Goal: Task Accomplishment & Management: Use online tool/utility

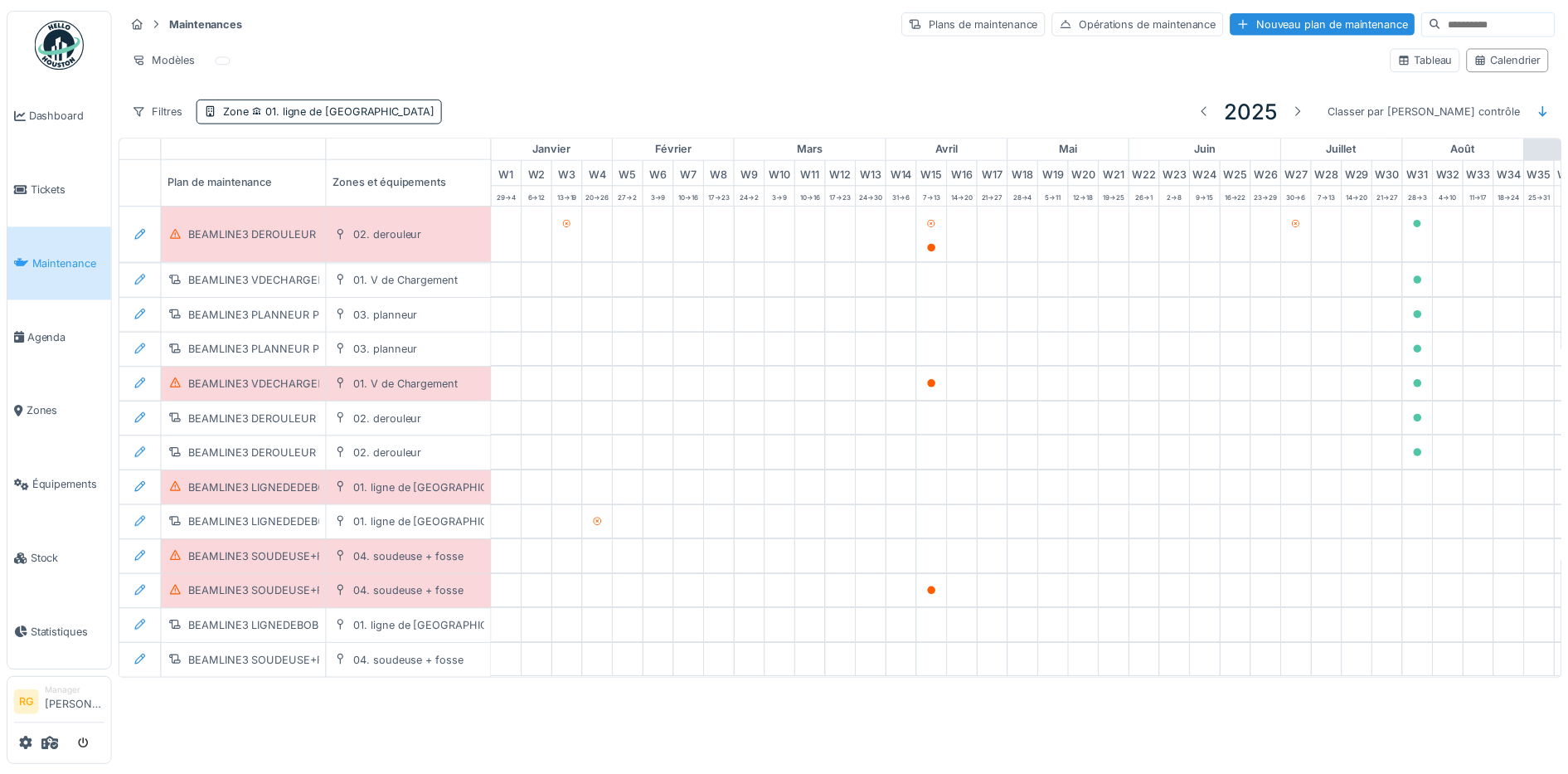
scroll to position [0, 562]
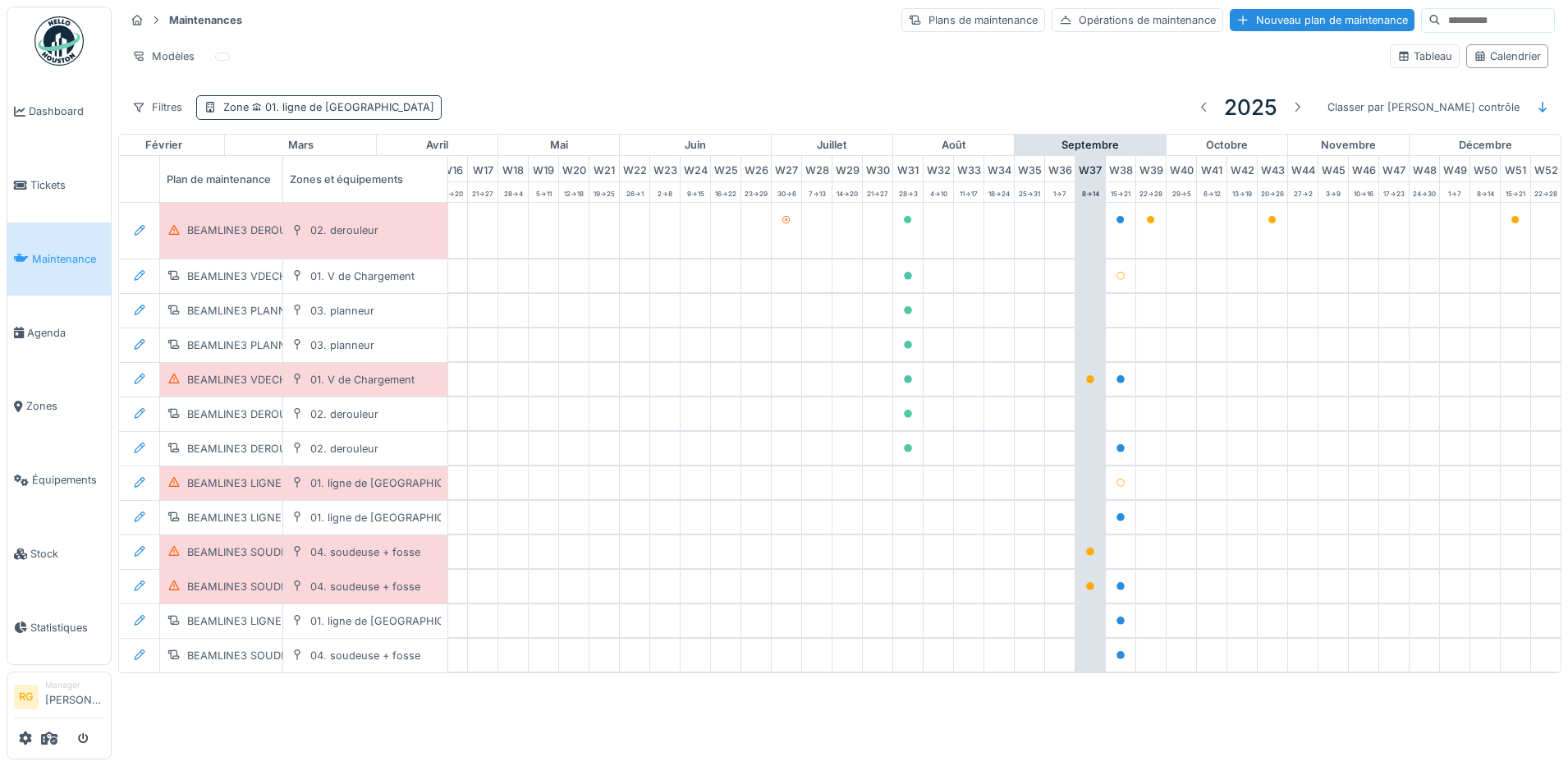
click at [312, 111] on span "01. ligne de [GEOGRAPHIC_DATA]" at bounding box center [342, 106] width 185 height 13
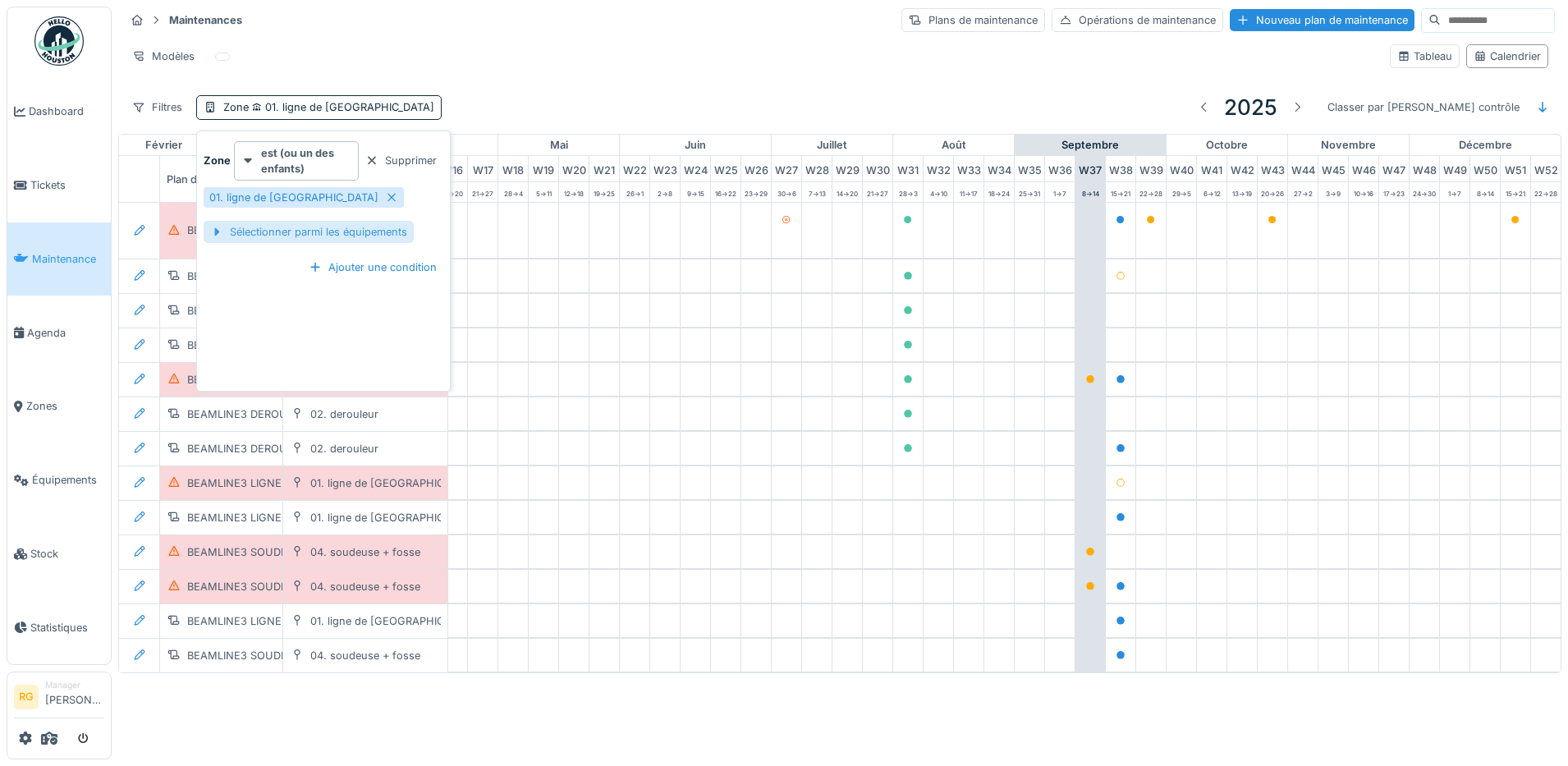
click at [360, 236] on div "Sélectionner parmi les équipements" at bounding box center [308, 231] width 210 height 22
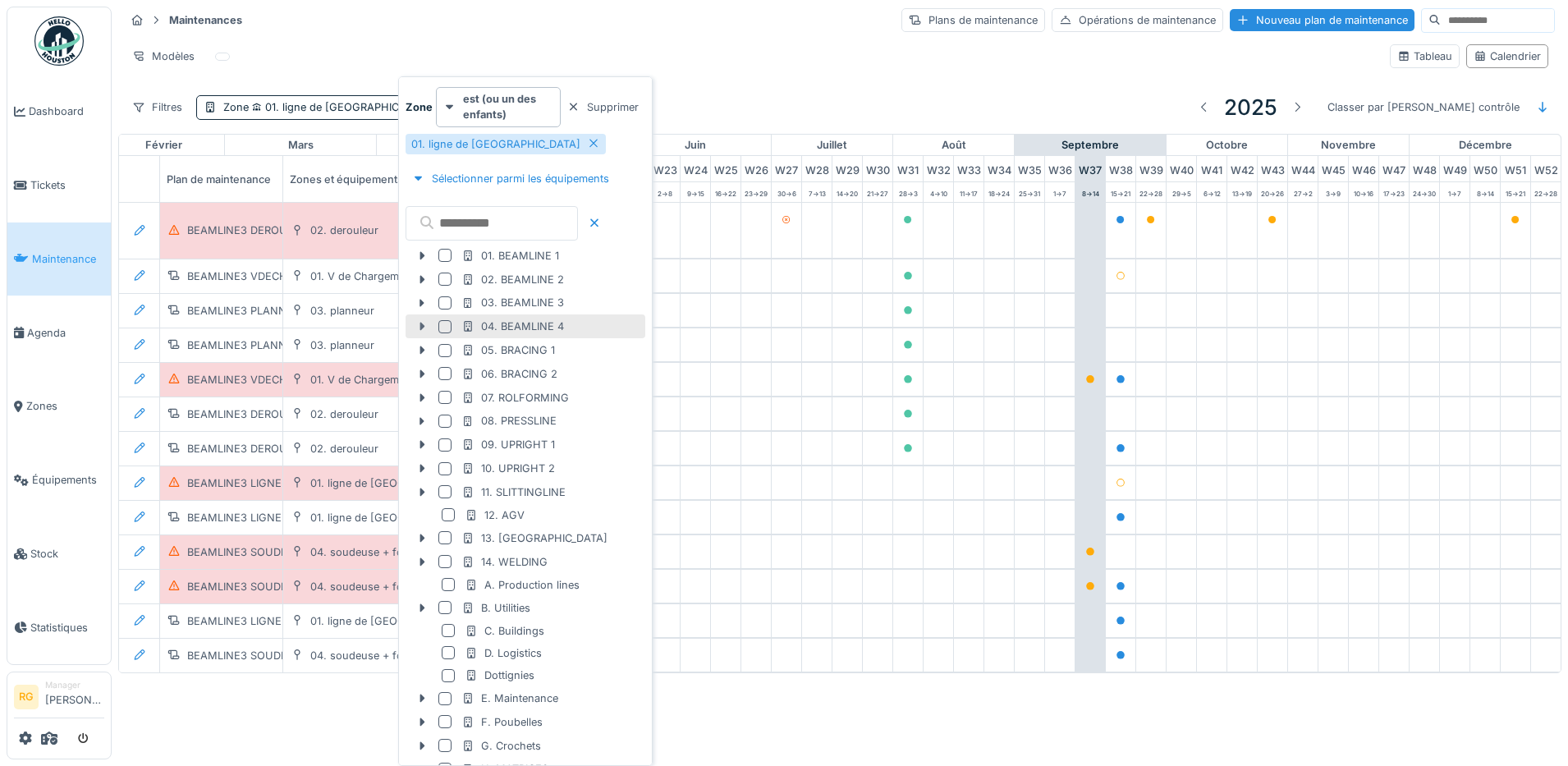
click at [419, 327] on icon at bounding box center [422, 326] width 13 height 11
click at [433, 350] on icon at bounding box center [432, 350] width 5 height 8
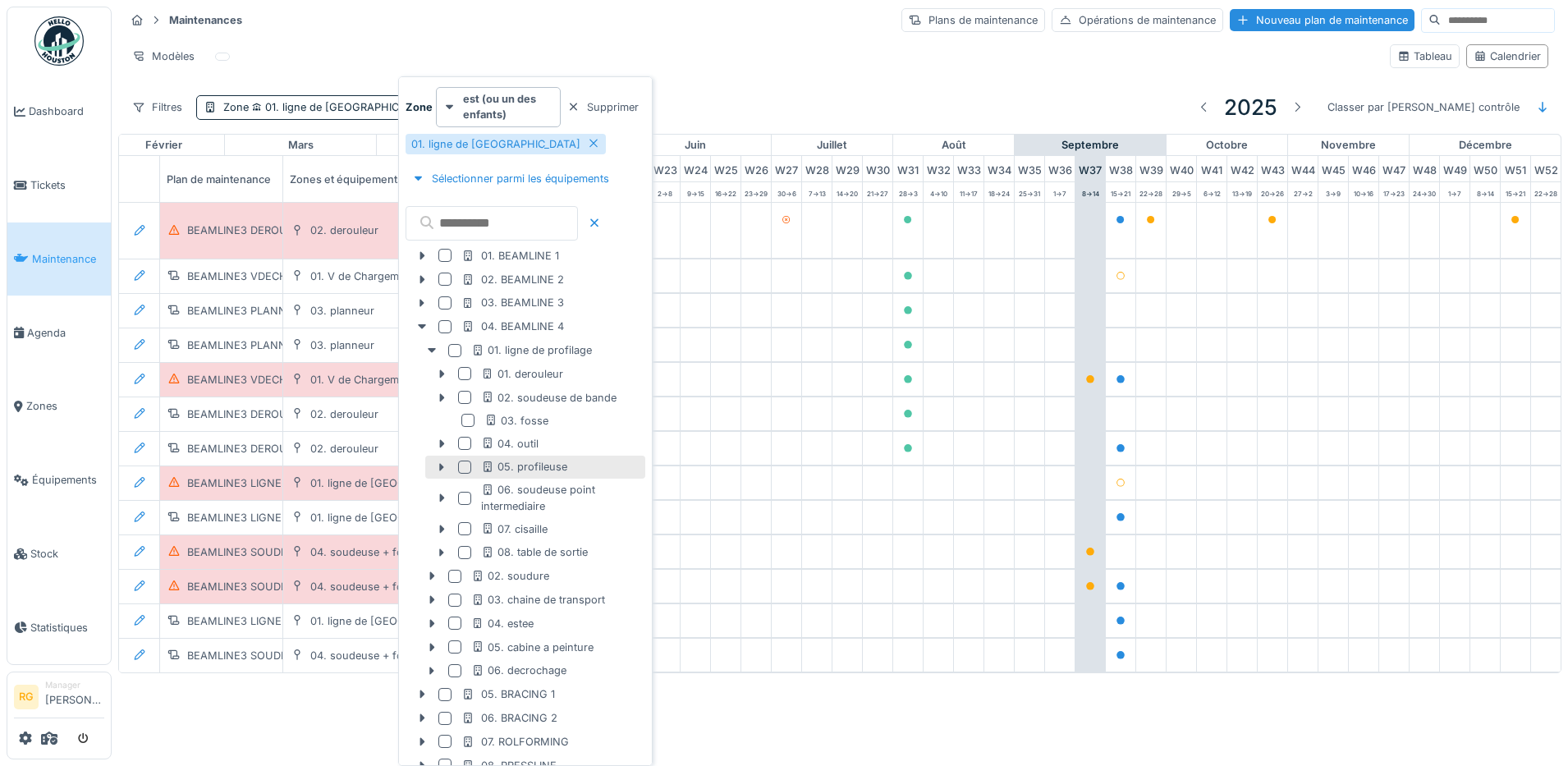
click at [464, 468] on div at bounding box center [463, 466] width 13 height 13
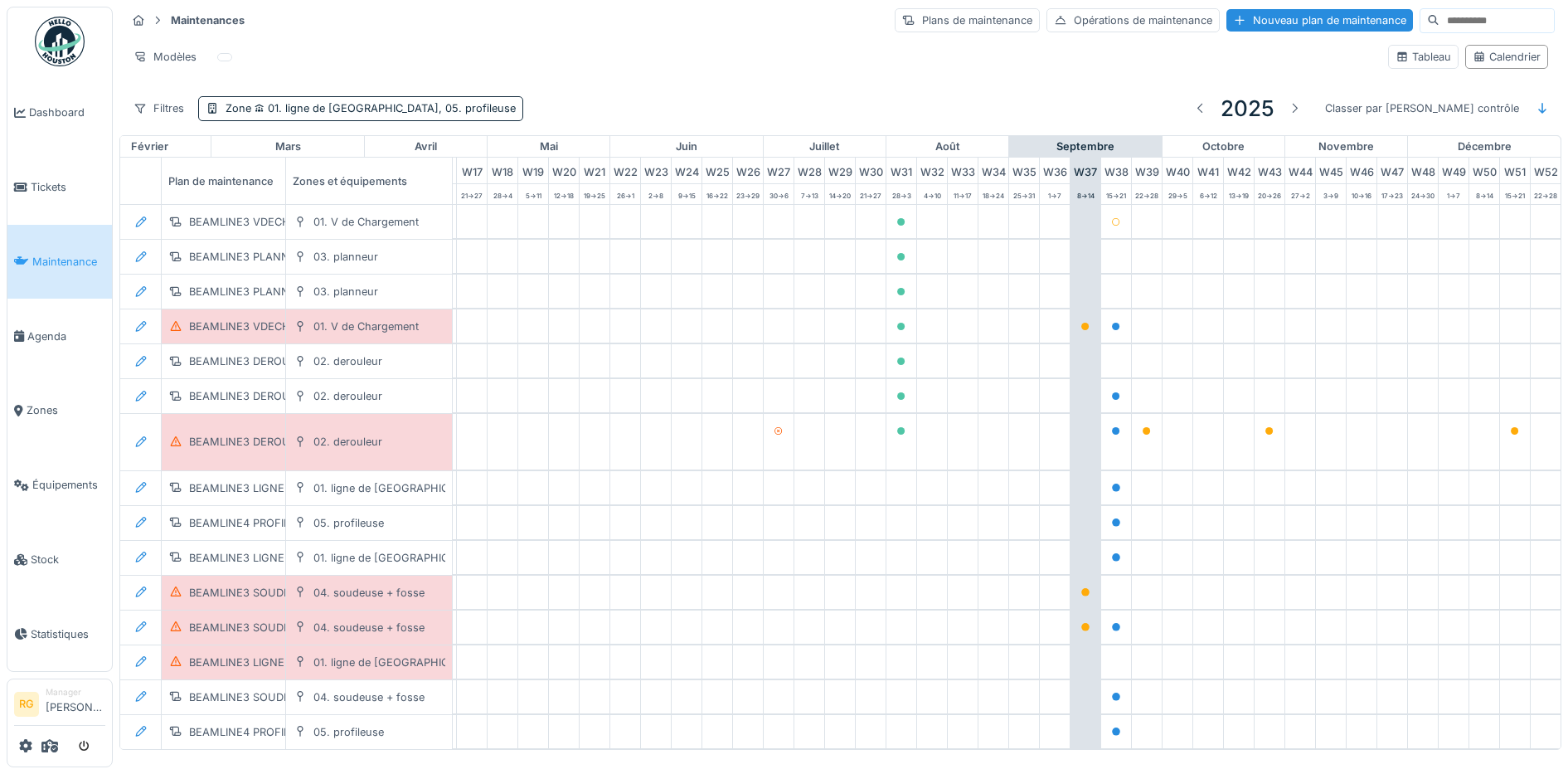
click at [574, 29] on div "Maintenances Plans de maintenance Opérations de maintenance Nouveau plan de mai…" at bounding box center [841, 21] width 1429 height 28
click at [344, 107] on span "01. ligne de [GEOGRAPHIC_DATA], 05. profileuse" at bounding box center [383, 107] width 264 height 13
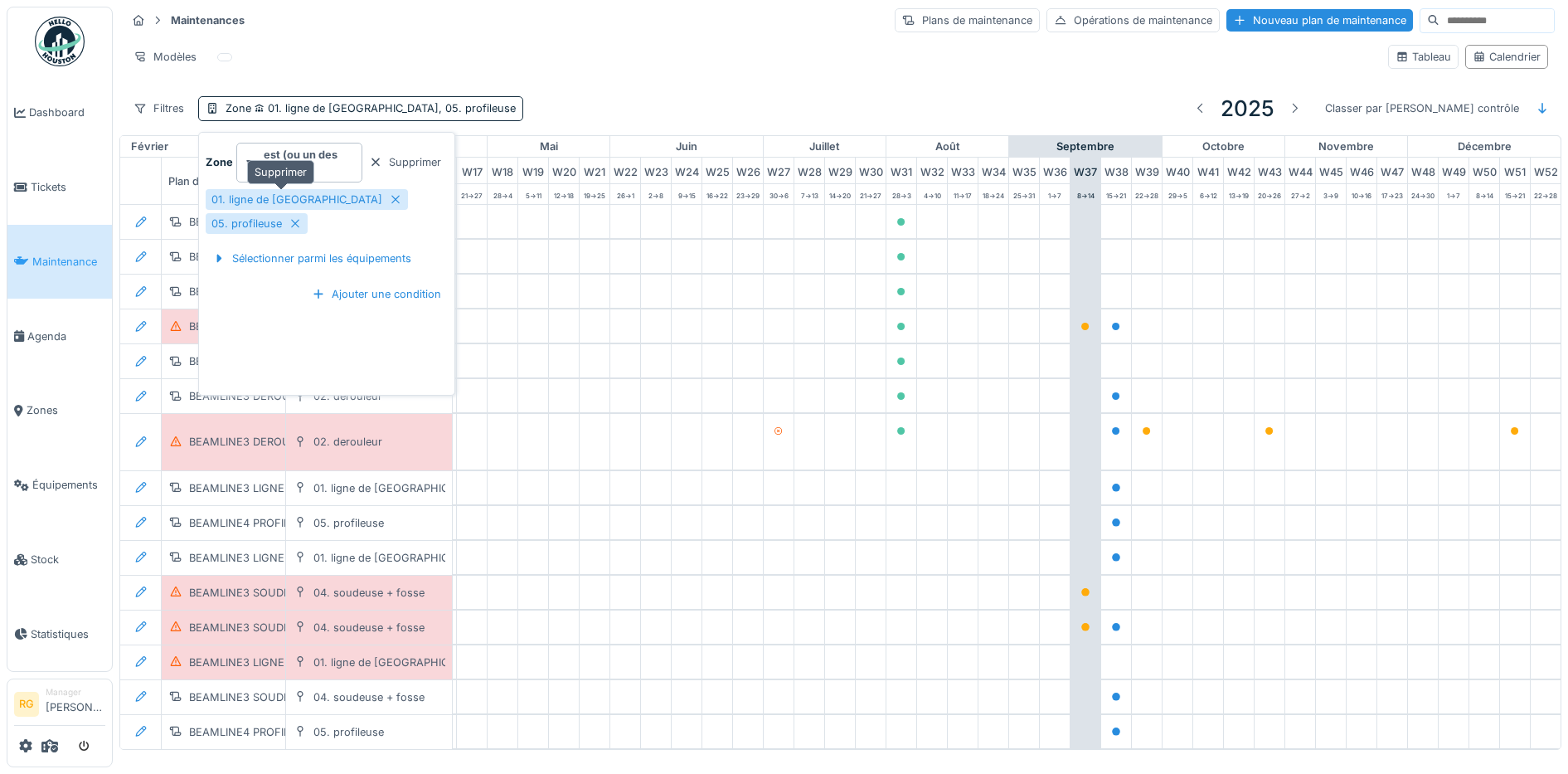
click at [389, 198] on icon at bounding box center [395, 199] width 13 height 11
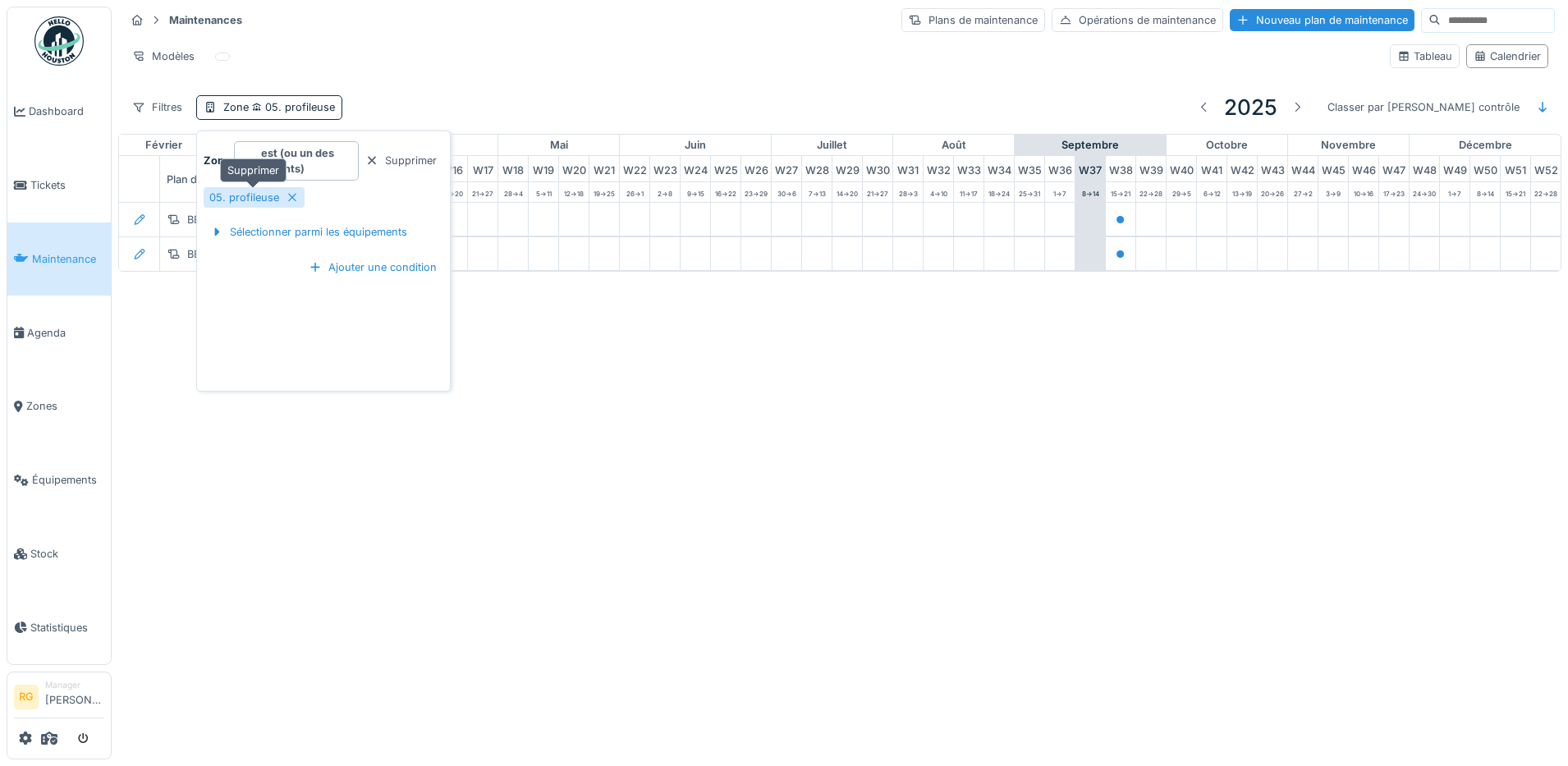
click at [293, 197] on icon at bounding box center [292, 197] width 13 height 11
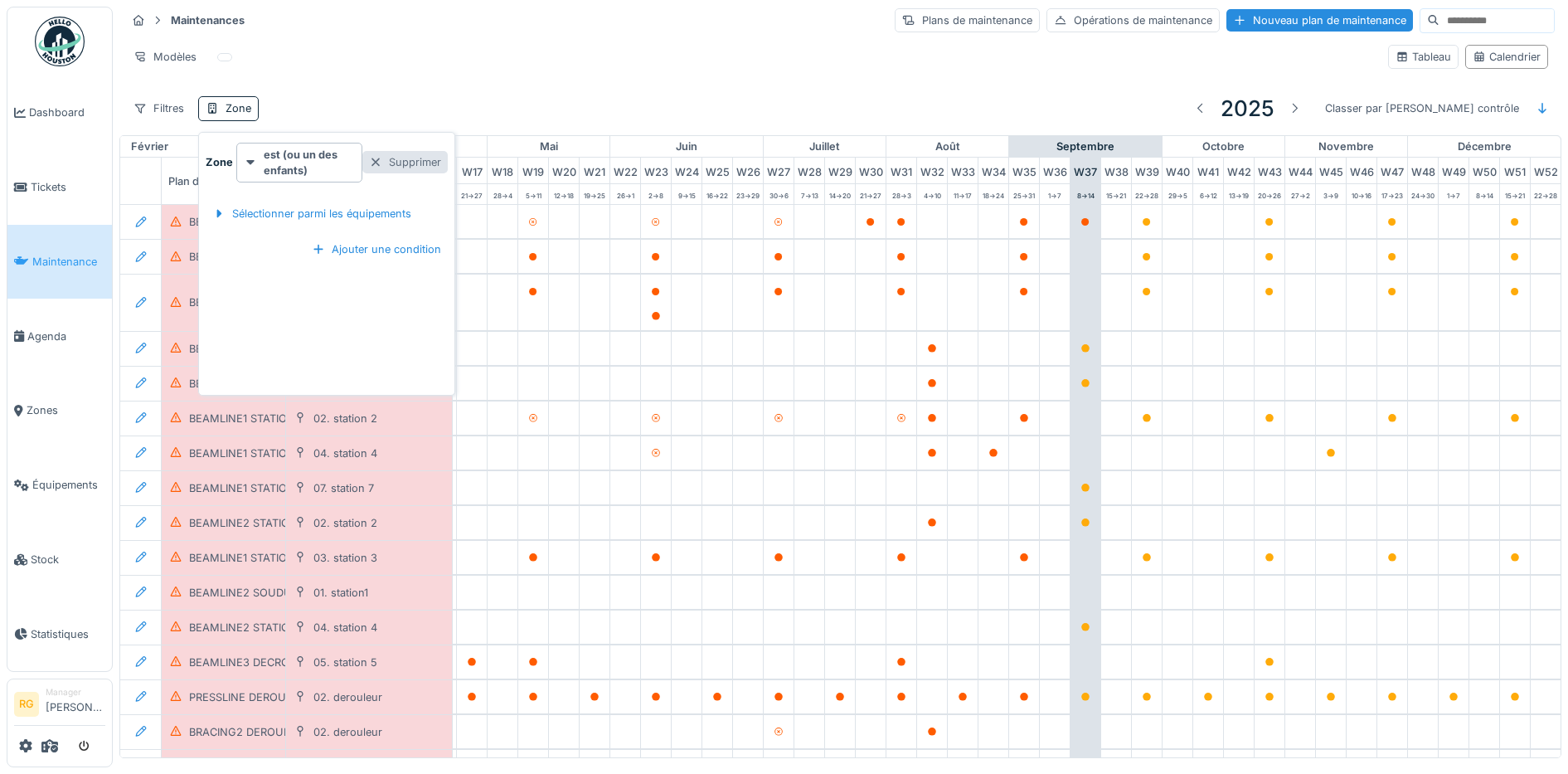
click at [378, 163] on div at bounding box center [375, 162] width 13 height 16
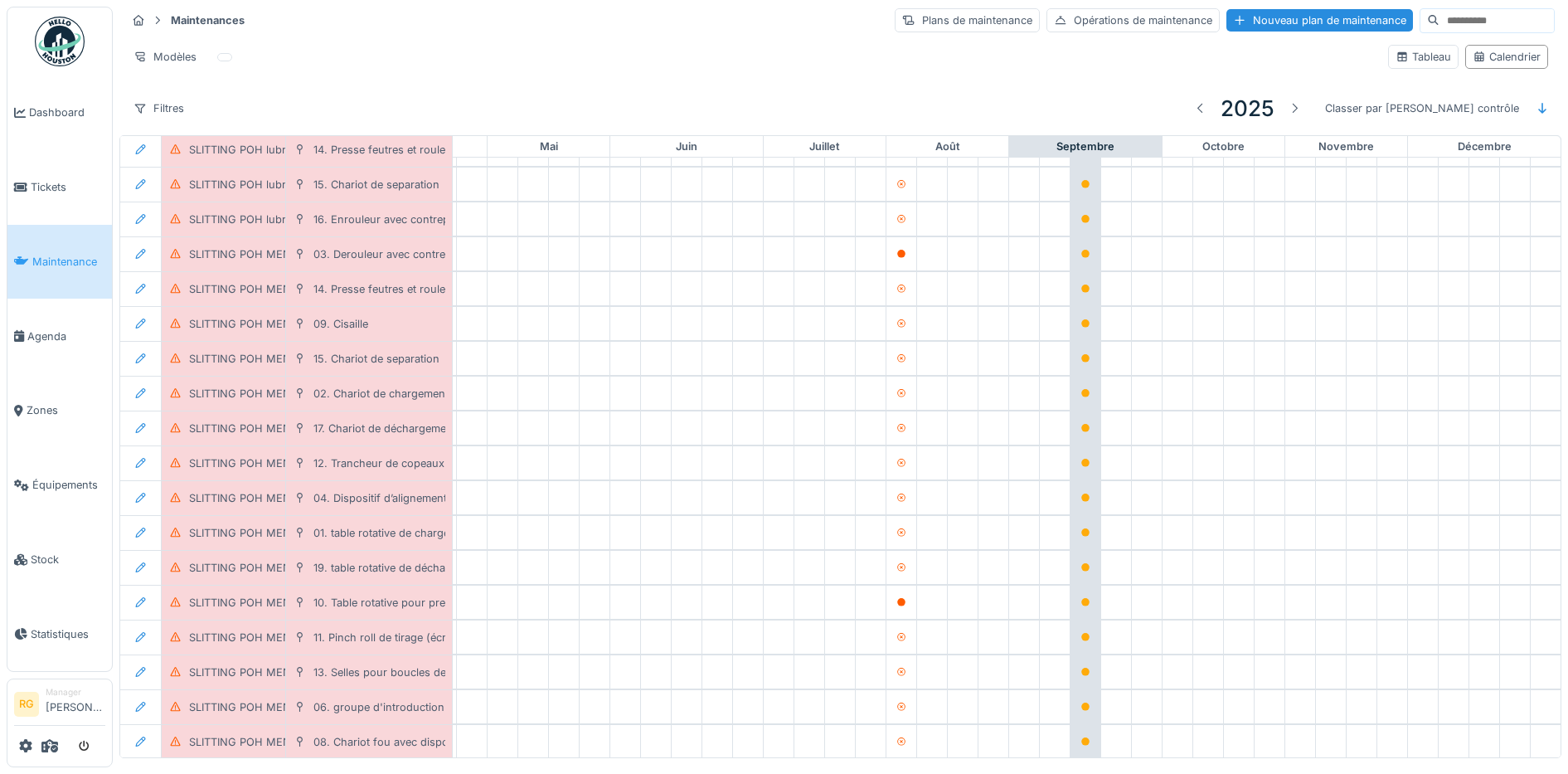
scroll to position [11603, 562]
